Goal: Transaction & Acquisition: Purchase product/service

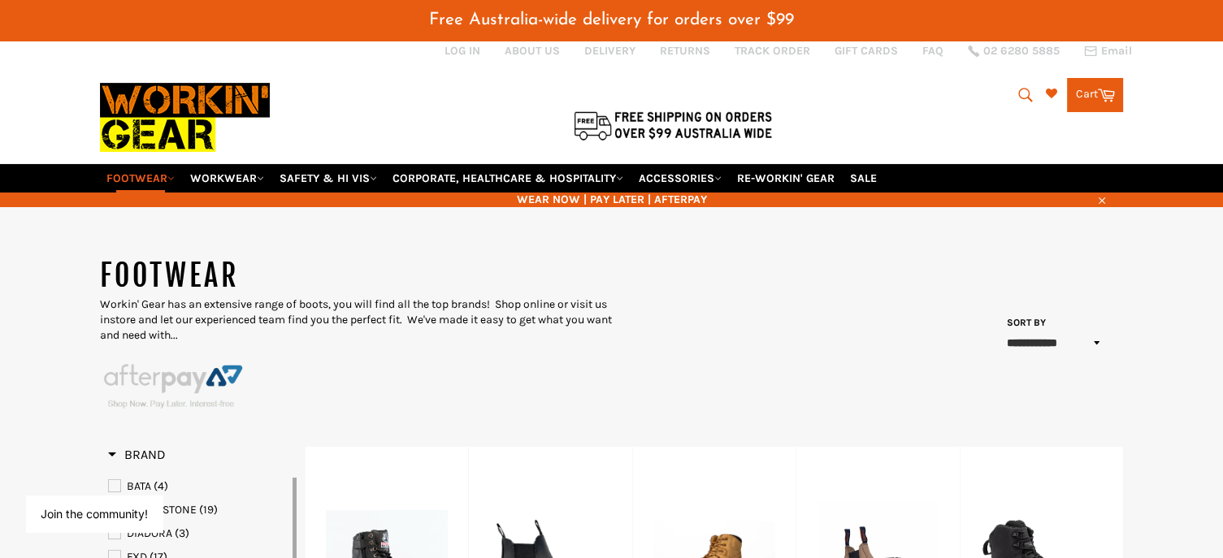
scroll to position [20, 0]
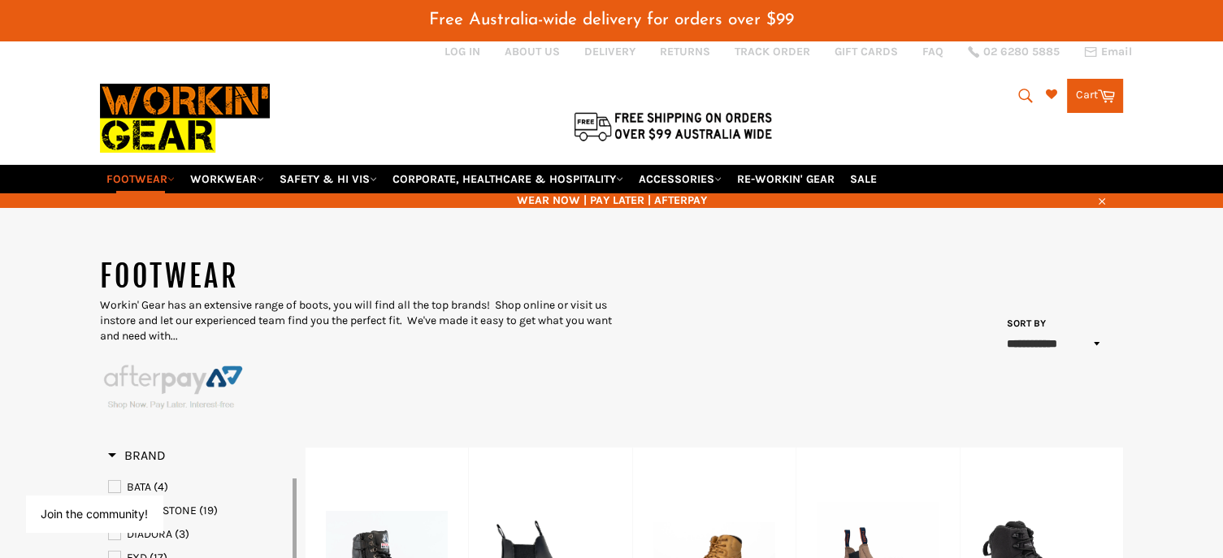
click at [1019, 89] on icon "submit" at bounding box center [1026, 96] width 14 height 14
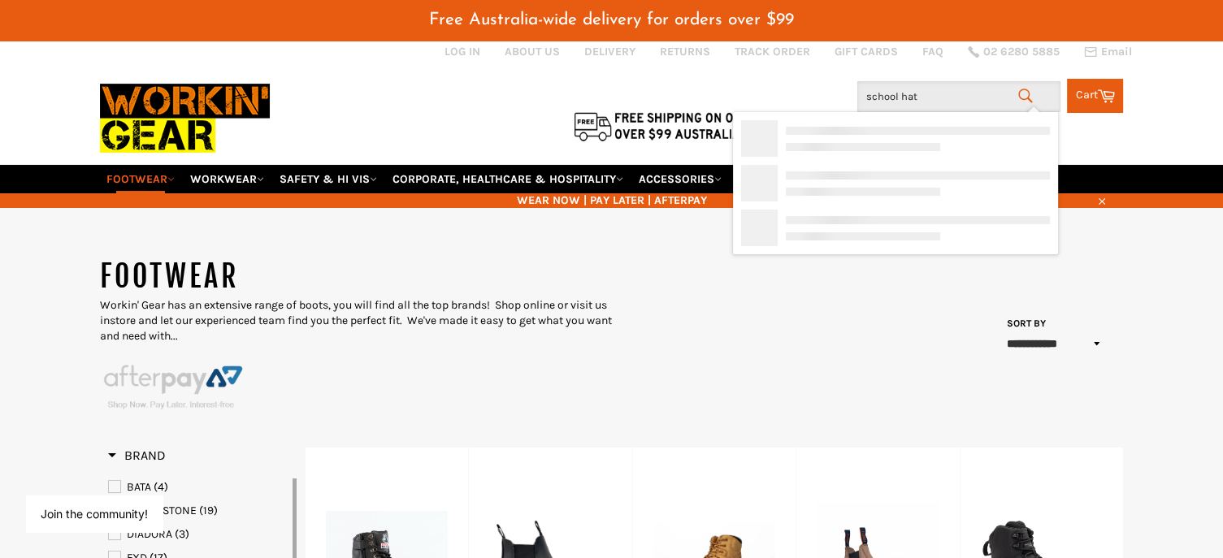
type input "school hats"
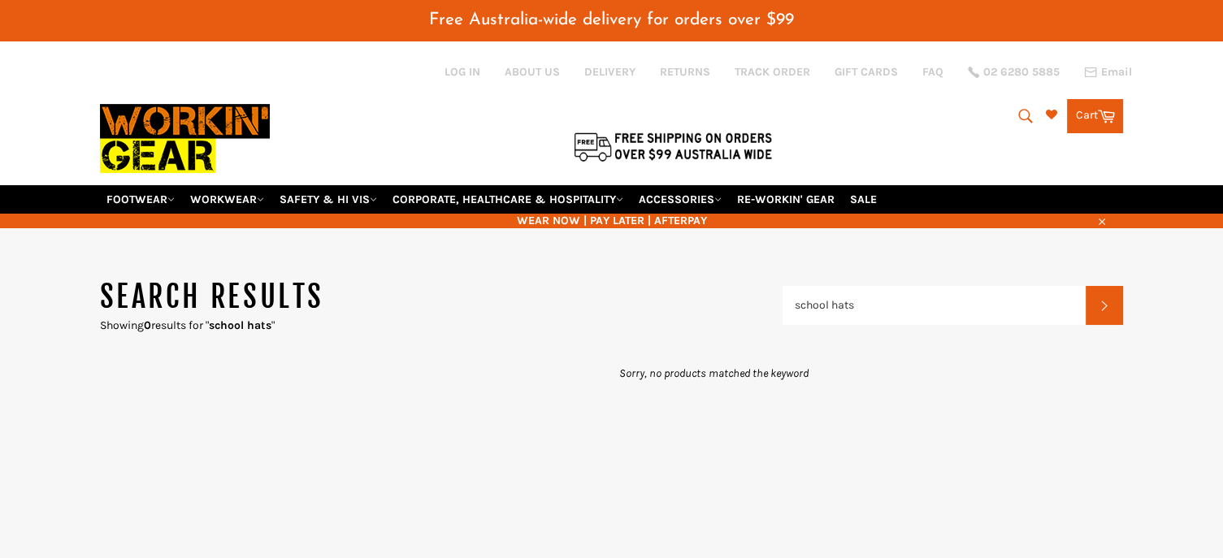
click at [1019, 109] on icon "submit" at bounding box center [1026, 116] width 14 height 14
type input "s"
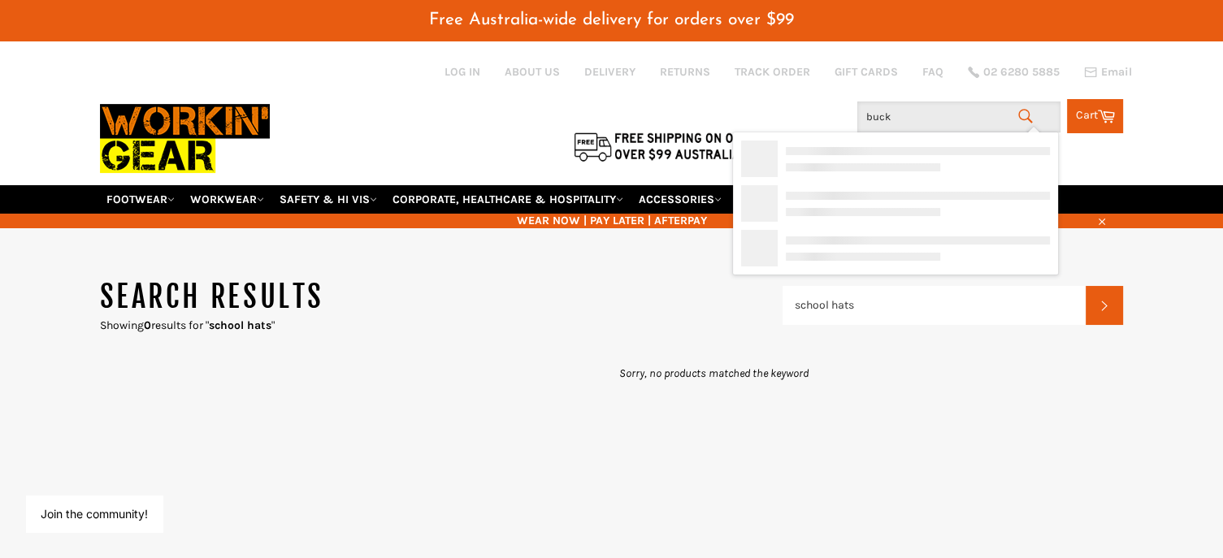
type input "bucke"
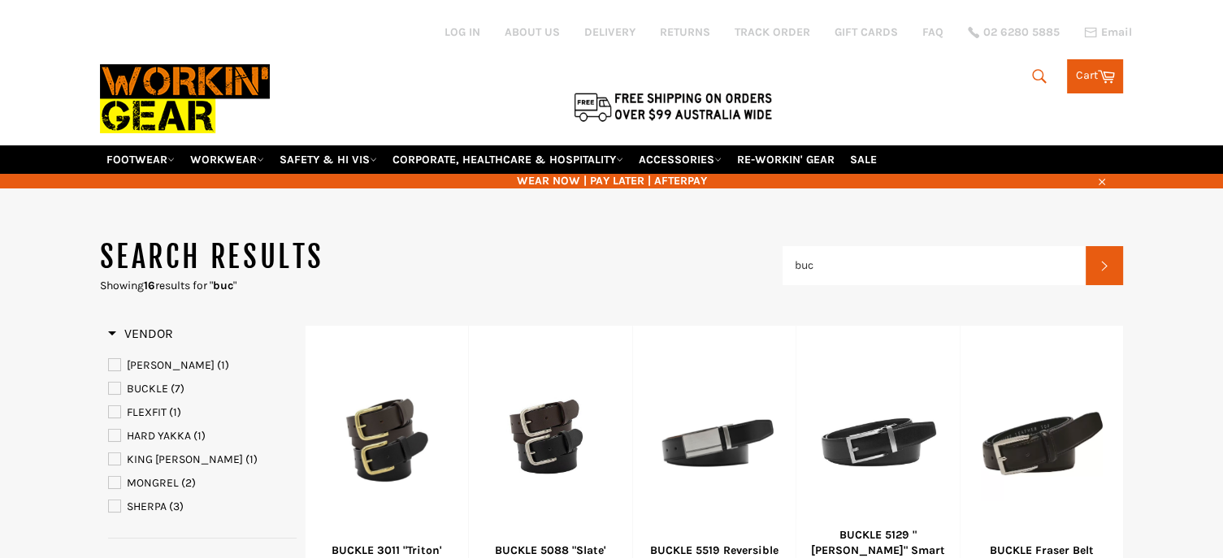
type input "buc"
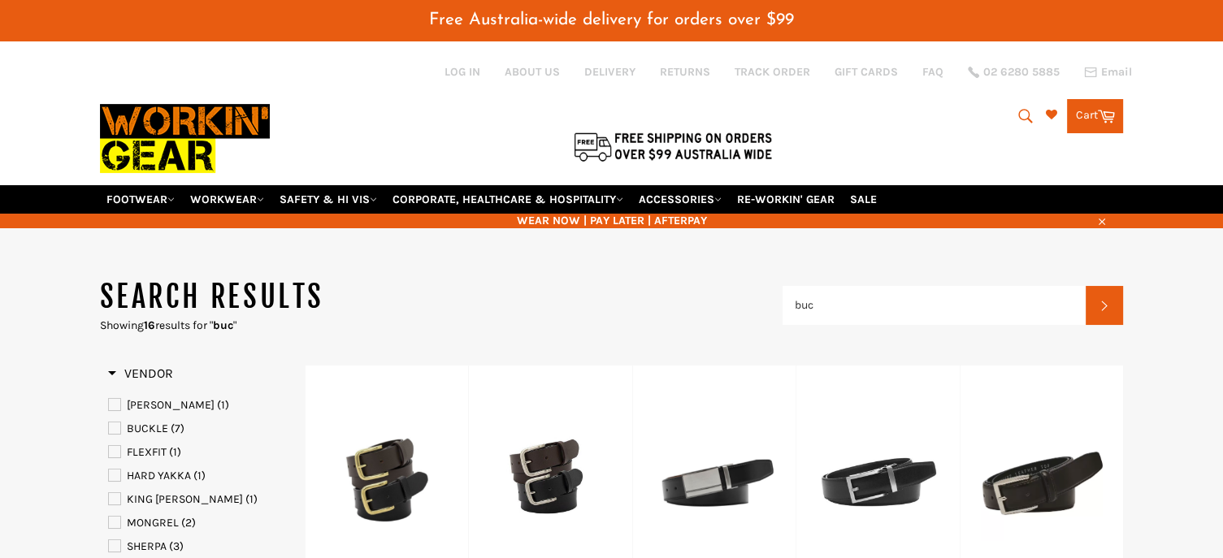
click at [1021, 107] on icon "submit" at bounding box center [1025, 116] width 18 height 18
click at [954, 112] on input "buc" at bounding box center [958, 117] width 203 height 31
click at [834, 286] on input "buc" at bounding box center [934, 305] width 304 height 39
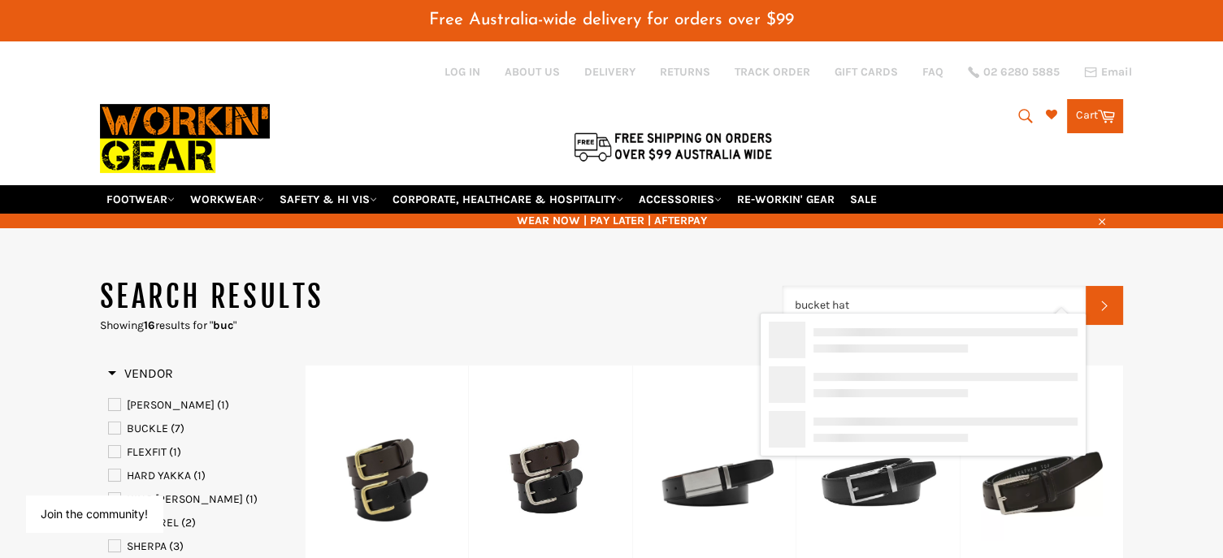
type input "bucket hats"
